Goal: Task Accomplishment & Management: Manage account settings

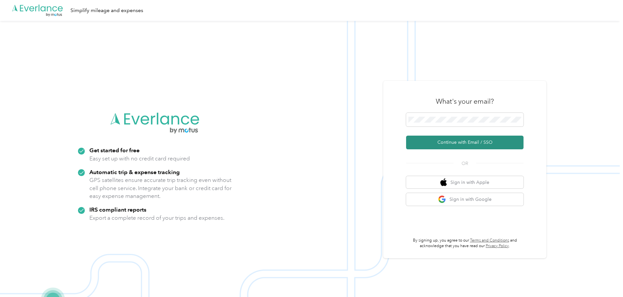
click at [433, 139] on button "Continue with Email / SSO" at bounding box center [464, 143] width 117 height 14
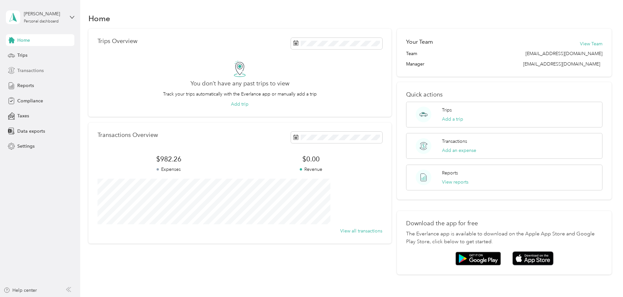
click at [38, 70] on span "Transactions" at bounding box center [30, 70] width 26 height 7
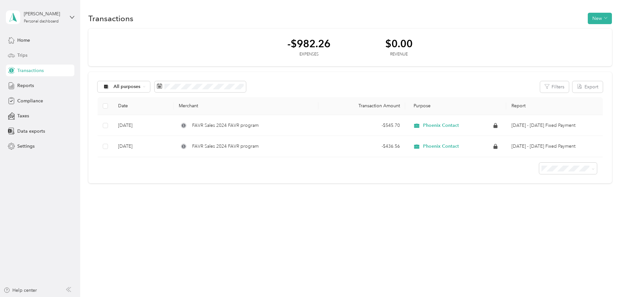
click at [38, 56] on div "Trips" at bounding box center [40, 56] width 68 height 12
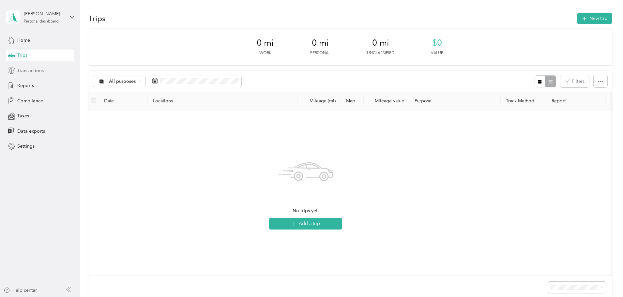
click at [38, 71] on span "Transactions" at bounding box center [30, 70] width 26 height 7
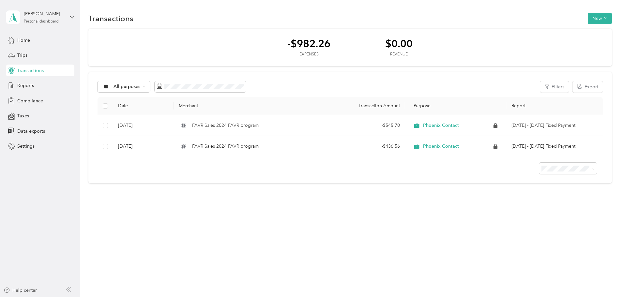
click at [214, 230] on div "Transactions New -$982.26 Expenses $0.00 Revenue All purposes Filters Export Da…" at bounding box center [349, 148] width 539 height 297
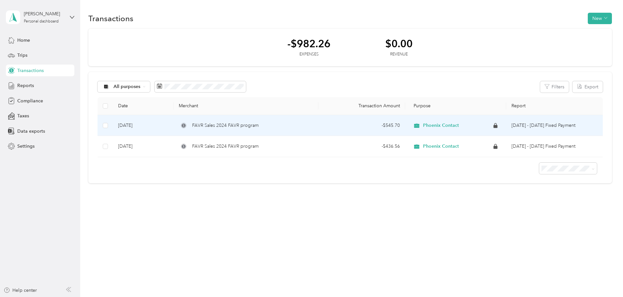
click at [382, 125] on div "- $545.70" at bounding box center [361, 125] width 76 height 7
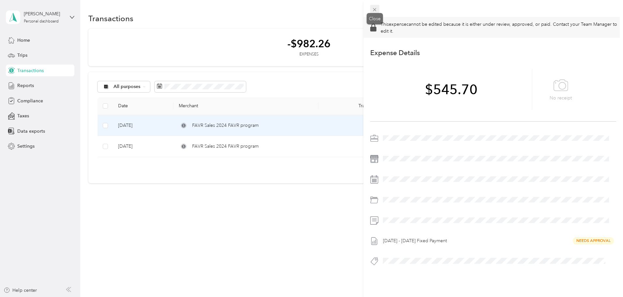
click at [378, 8] on span at bounding box center [374, 9] width 9 height 9
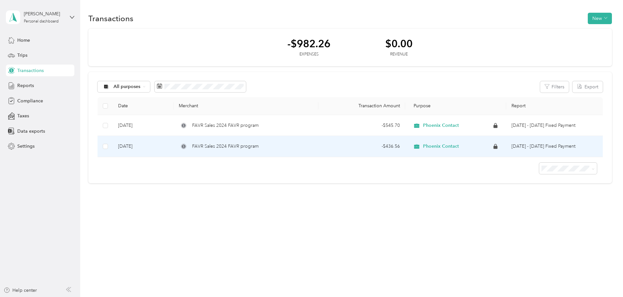
click at [376, 145] on div "- $436.56" at bounding box center [361, 146] width 76 height 7
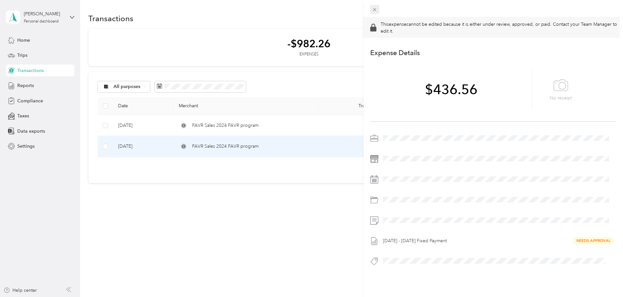
click at [374, 297] on div "This expense cannot be edited because it is either under review, approved, or p…" at bounding box center [309, 297] width 619 height 0
drag, startPoint x: 353, startPoint y: 23, endPoint x: 359, endPoint y: 20, distance: 6.8
click at [353, 23] on div "This expense cannot be edited because it is either under review, approved, or p…" at bounding box center [311, 148] width 623 height 297
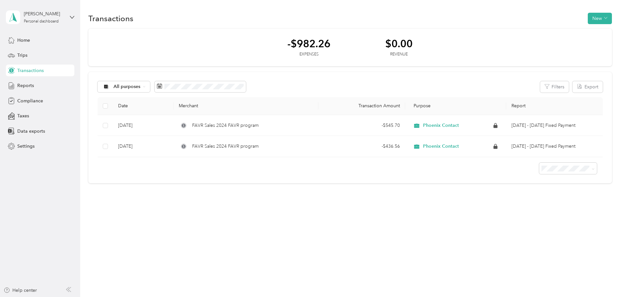
click at [117, 89] on div "-$982.26 Expenses $0.00 Revenue All purposes Filters Export Date Merchant Trans…" at bounding box center [349, 106] width 523 height 155
